Goal: Transaction & Acquisition: Purchase product/service

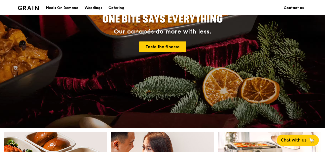
scroll to position [179, 0]
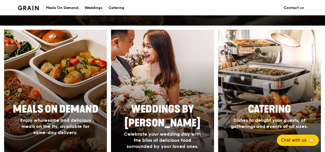
click at [74, 104] on span "Meals On Demand" at bounding box center [56, 109] width 86 height 12
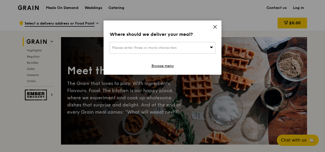
click at [173, 50] on span "Please enter three or more characters" at bounding box center [144, 48] width 65 height 4
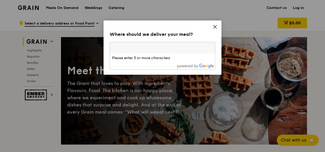
click at [216, 27] on icon at bounding box center [215, 27] width 5 height 5
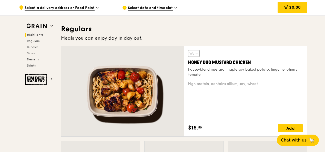
scroll to position [333, 0]
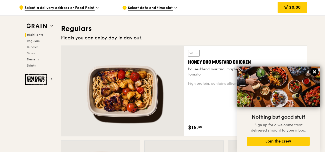
click at [315, 73] on icon at bounding box center [314, 72] width 5 height 5
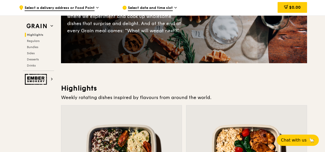
scroll to position [0, 0]
